Goal: Communication & Community: Participate in discussion

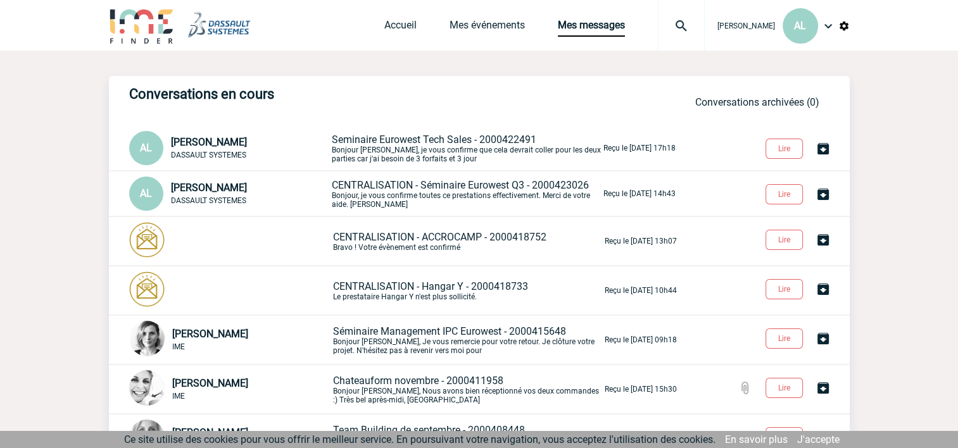
click at [379, 150] on p "Seminaire Eurowest Tech Sales - 2000422491 Bonjour Estelle, je vous confirme qu…" at bounding box center [466, 149] width 269 height 30
